Goal: Transaction & Acquisition: Purchase product/service

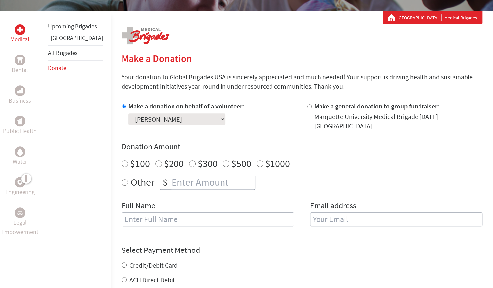
scroll to position [113, 0]
click at [122, 179] on input "Other" at bounding box center [125, 182] width 7 height 7
radio input "true"
click at [172, 183] on input "number" at bounding box center [212, 181] width 85 height 15
type input "700.00"
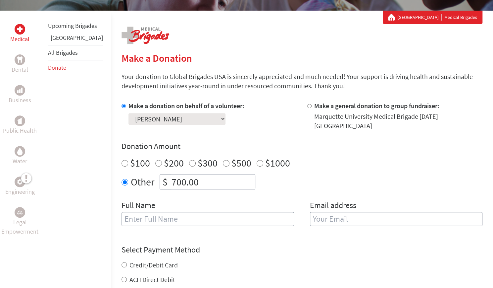
click at [168, 212] on input "text" at bounding box center [208, 219] width 173 height 14
type input "[PERSON_NAME]"
type input "[EMAIL_ADDRESS][DOMAIN_NAME]"
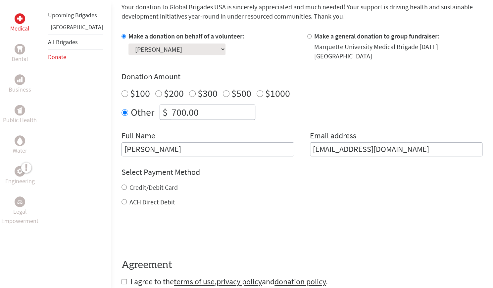
scroll to position [194, 0]
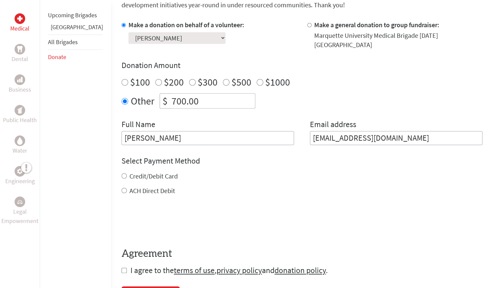
click at [122, 173] on div "Credit/Debit Card" at bounding box center [302, 175] width 361 height 9
click at [122, 173] on input "Credit/Debit Card" at bounding box center [124, 175] width 5 height 5
radio input "true"
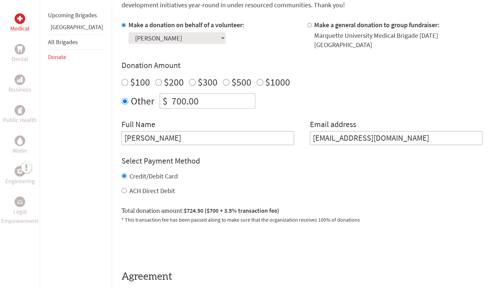
click at [122, 187] on input "ACH Direct Debit" at bounding box center [124, 189] width 5 height 5
radio input "true"
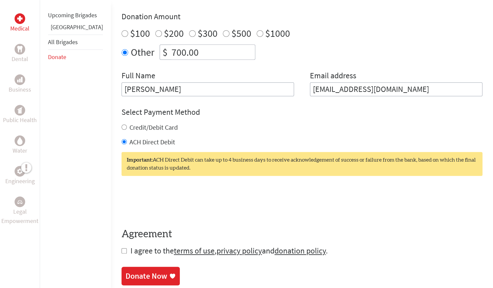
scroll to position [243, 0]
click at [122, 239] on form "Make a donation on behalf of a volunteer: Select a volunteer... [PERSON_NAME] […" at bounding box center [302, 113] width 361 height 284
click at [122, 247] on input "checkbox" at bounding box center [124, 249] width 5 height 5
checkbox input "true"
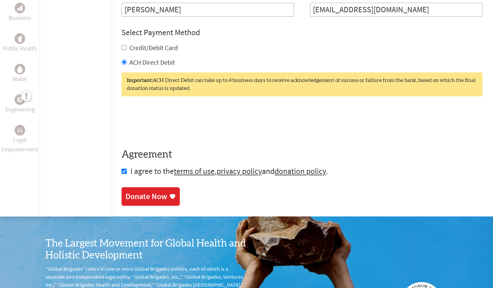
scroll to position [323, 0]
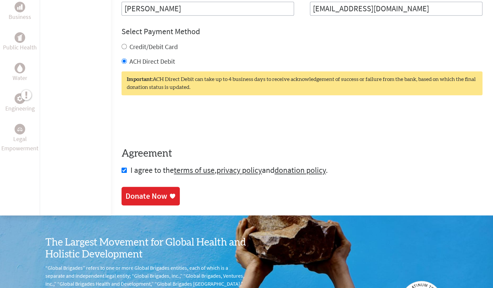
click at [126, 190] on div "Donate Now" at bounding box center [147, 195] width 42 height 11
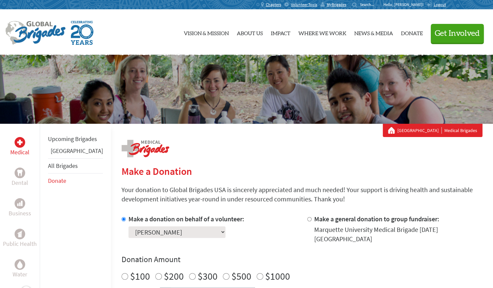
scroll to position [164, 0]
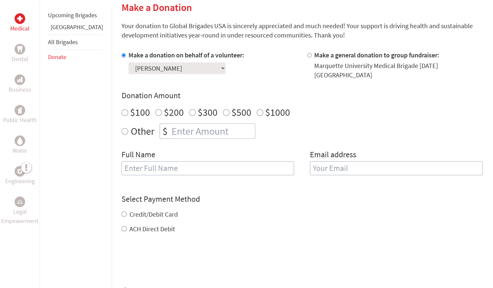
click at [122, 128] on input "Other" at bounding box center [125, 131] width 7 height 7
radio input "true"
click at [172, 130] on input "number" at bounding box center [212, 131] width 85 height 15
type input "700.00"
click at [165, 164] on input "text" at bounding box center [208, 168] width 173 height 14
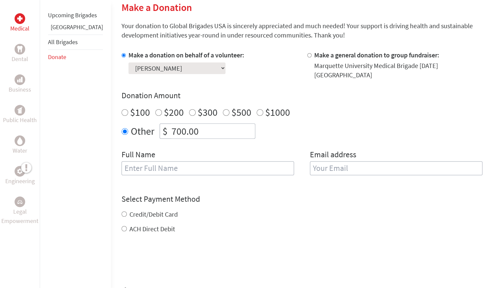
type input "[PERSON_NAME]"
type input "[EMAIL_ADDRESS][DOMAIN_NAME]"
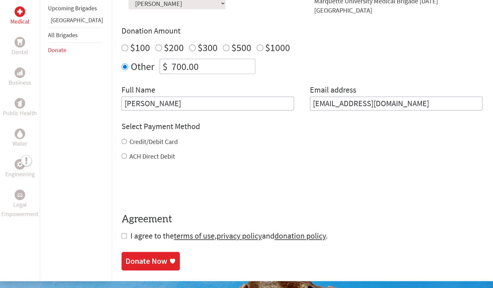
scroll to position [237, 0]
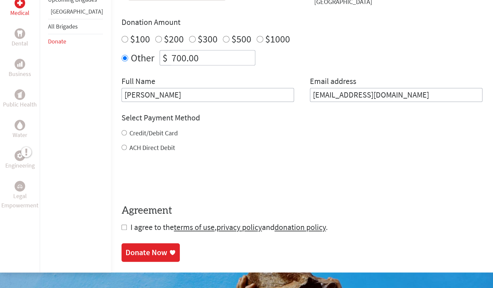
click at [122, 144] on input "ACH Direct Debit" at bounding box center [124, 146] width 5 height 5
radio input "true"
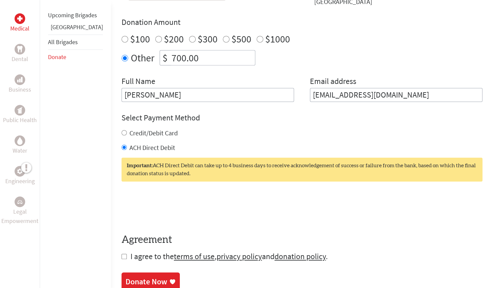
click at [122, 253] on input "checkbox" at bounding box center [124, 255] width 5 height 5
checkbox input "true"
click at [148, 277] on div "Donate Now" at bounding box center [151, 282] width 50 height 11
